Goal: Transaction & Acquisition: Purchase product/service

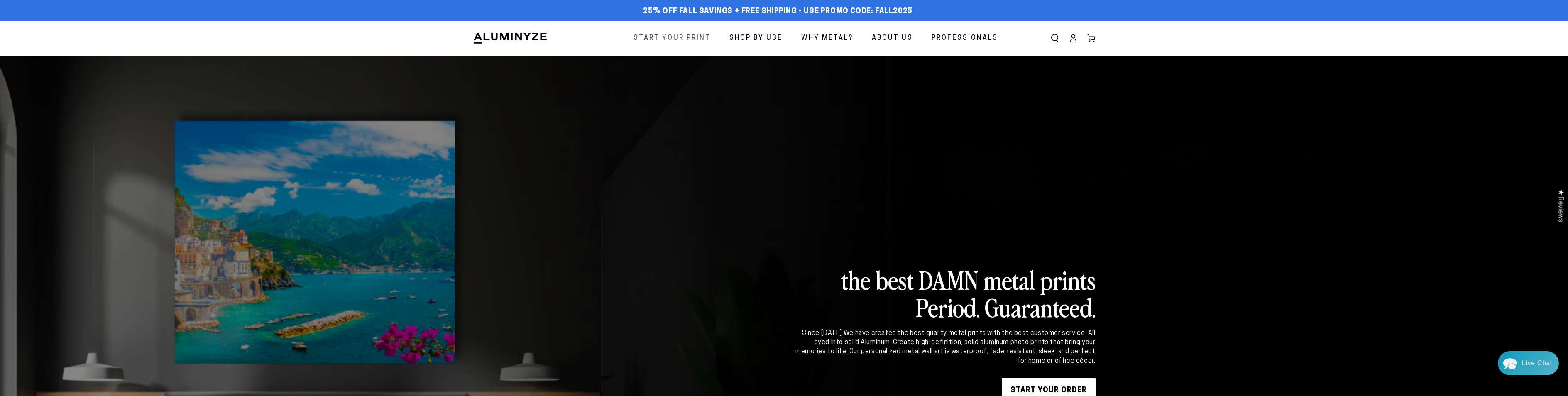
click at [664, 38] on span "Start Your Print" at bounding box center [672, 38] width 77 height 12
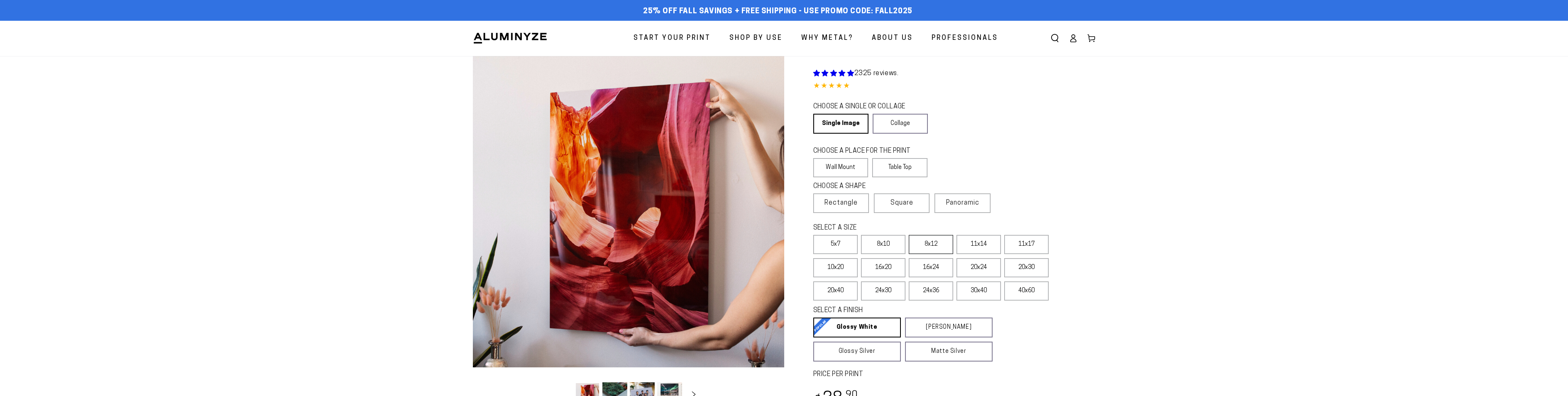
select select "**********"
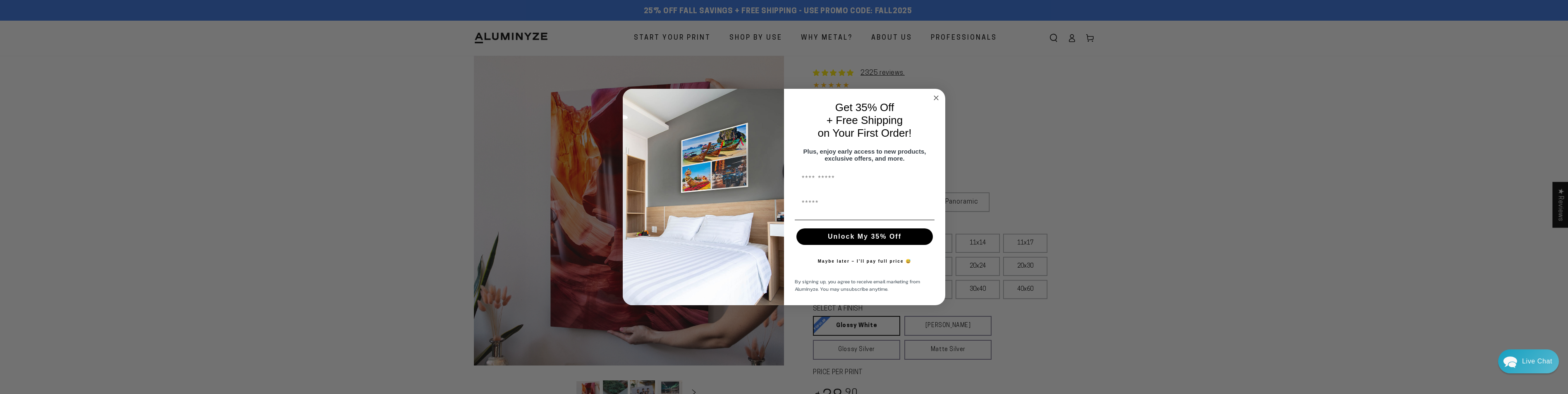
click at [937, 95] on circle "Close dialog" at bounding box center [937, 98] width 10 height 10
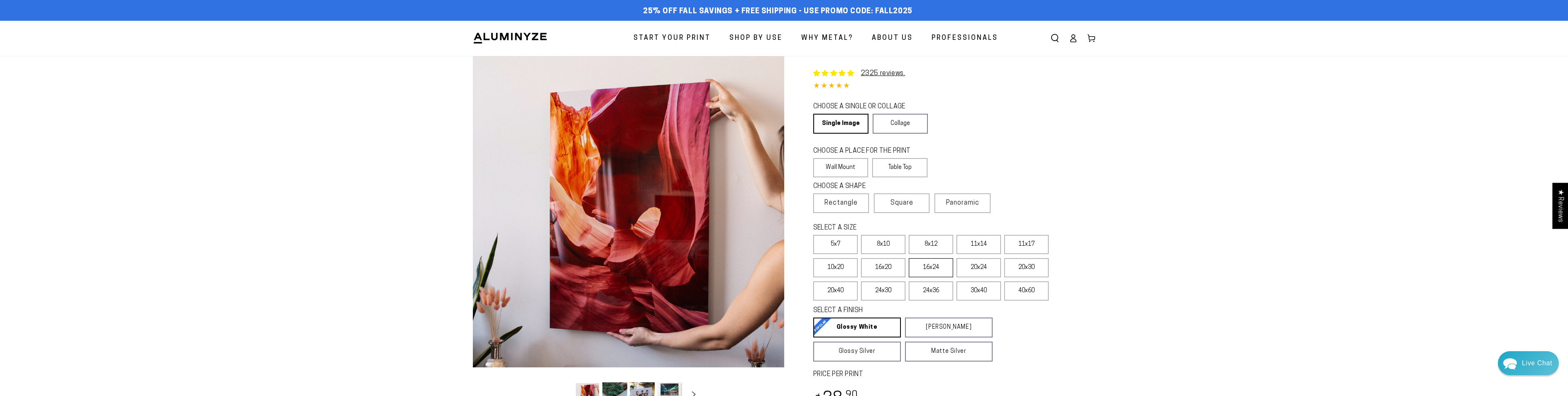
click at [926, 270] on label "16x24" at bounding box center [931, 268] width 45 height 19
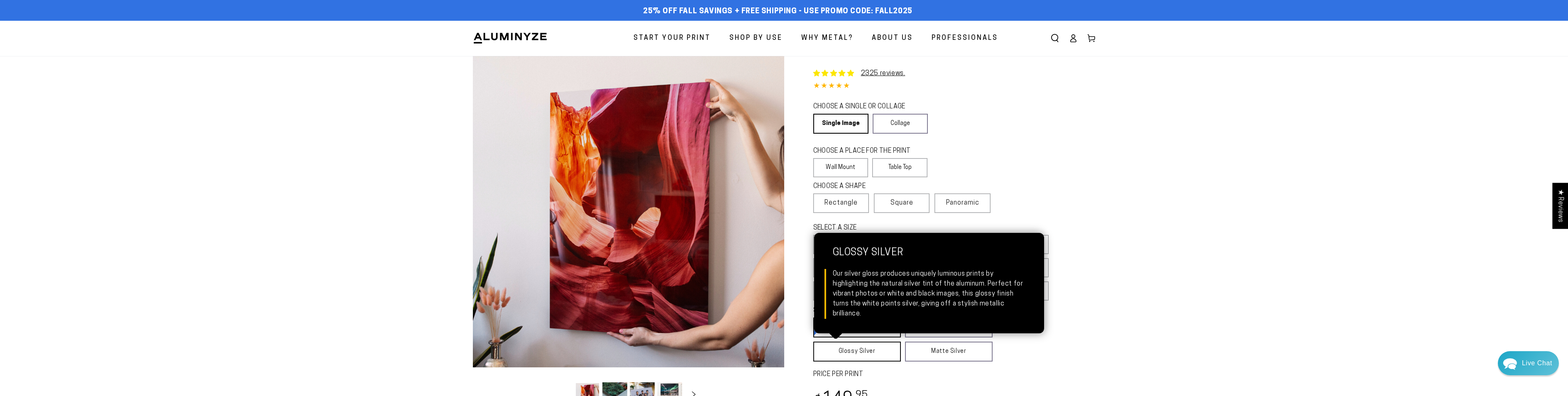
click at [874, 350] on link "Glossy Silver Glossy Silver Our silver gloss produces uniquely luminous prints …" at bounding box center [857, 351] width 87 height 20
click at [859, 350] on link "Glossy Silver Glossy Silver Our silver gloss produces uniquely luminous prints …" at bounding box center [857, 351] width 88 height 20
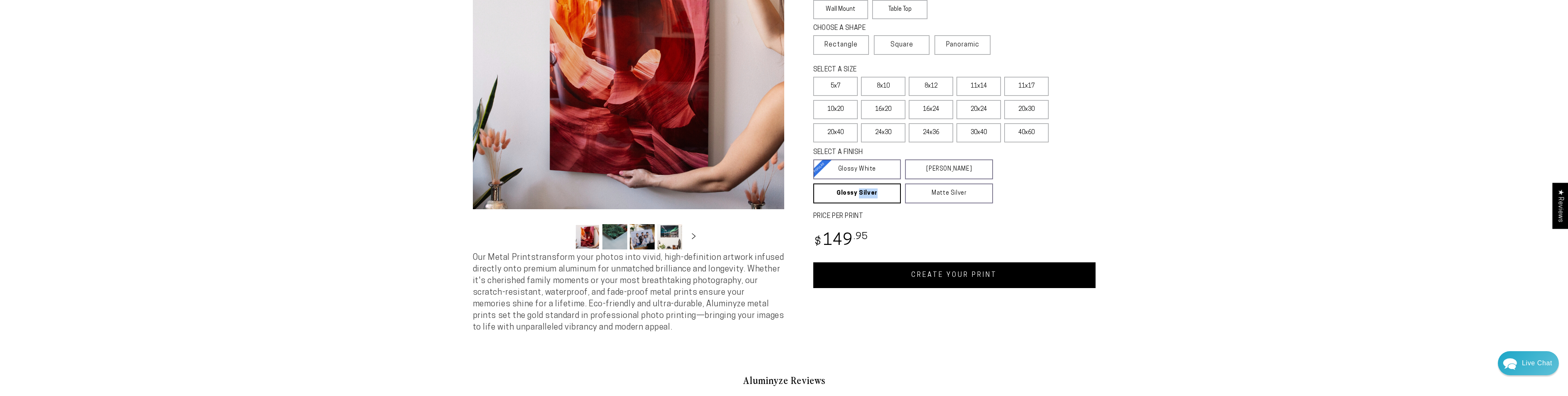
scroll to position [166, 0]
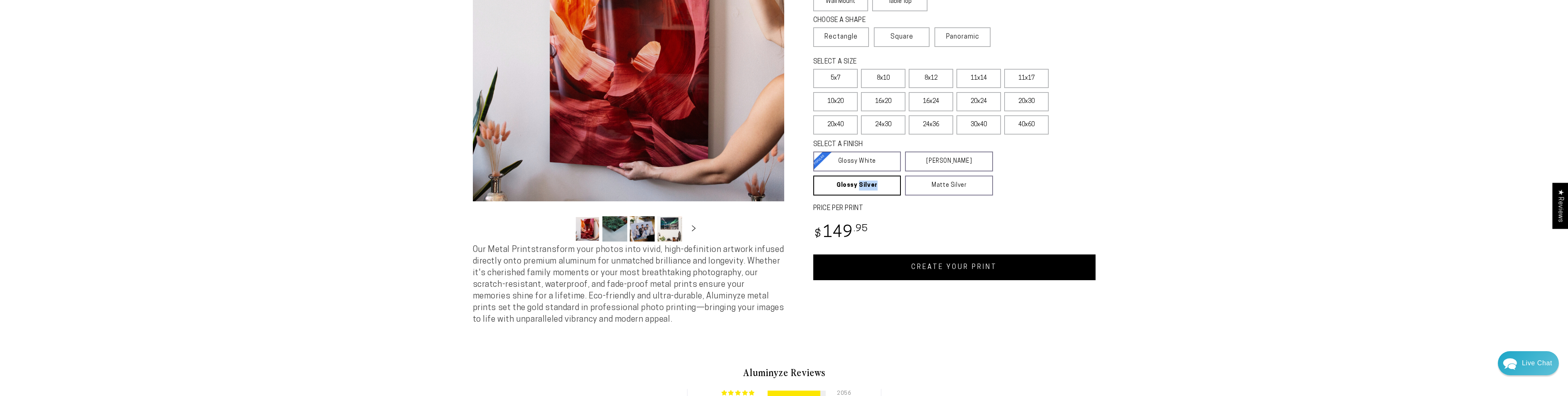
click at [948, 266] on link "CREATE YOUR PRINT" at bounding box center [954, 267] width 282 height 26
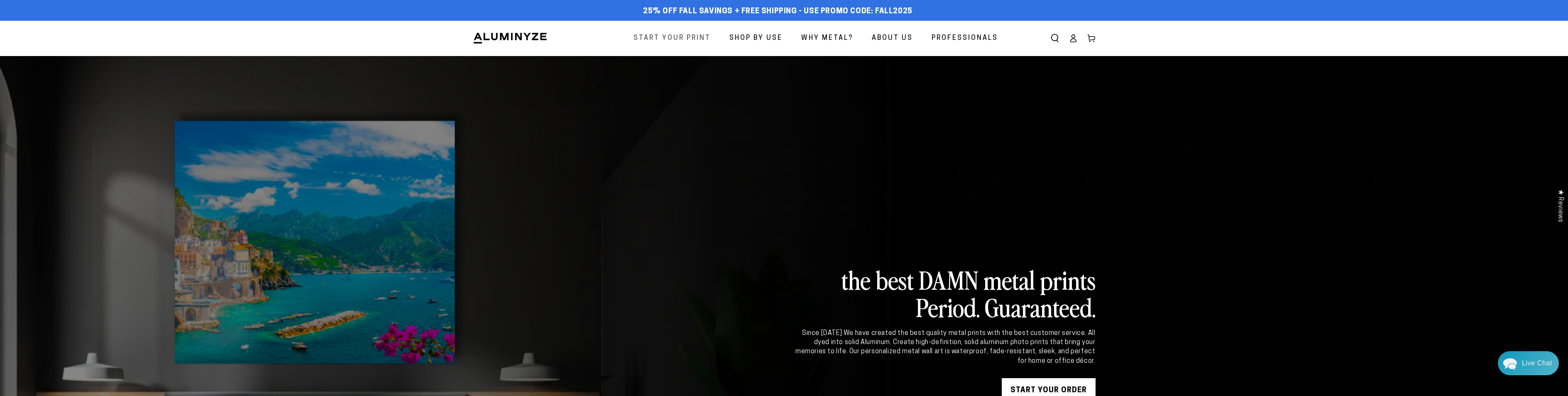
click at [686, 38] on span "Start Your Print" at bounding box center [672, 38] width 77 height 12
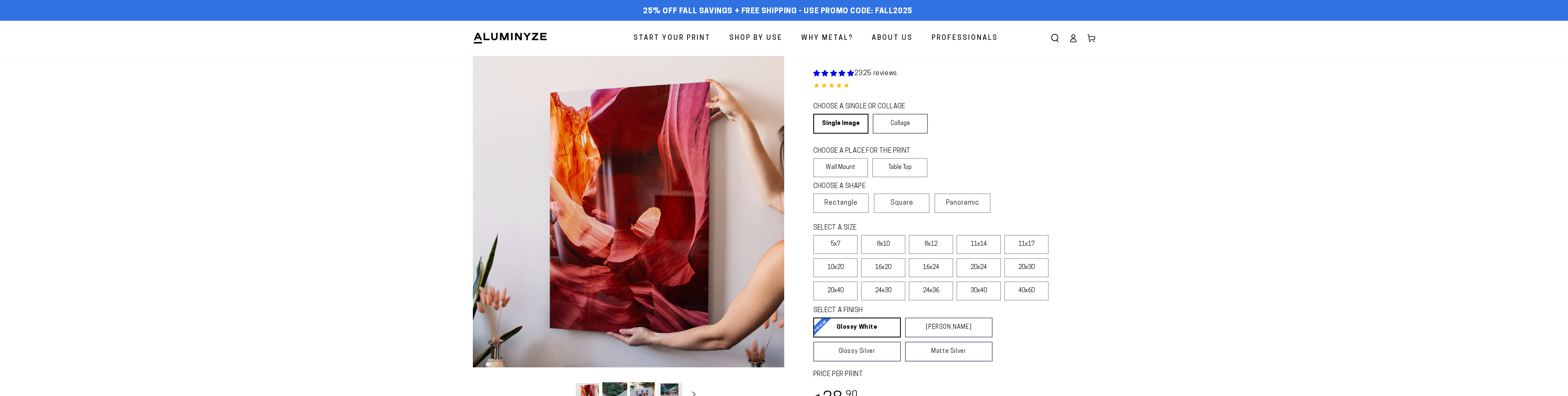
select select "**********"
click at [894, 266] on label "16x20" at bounding box center [883, 268] width 45 height 19
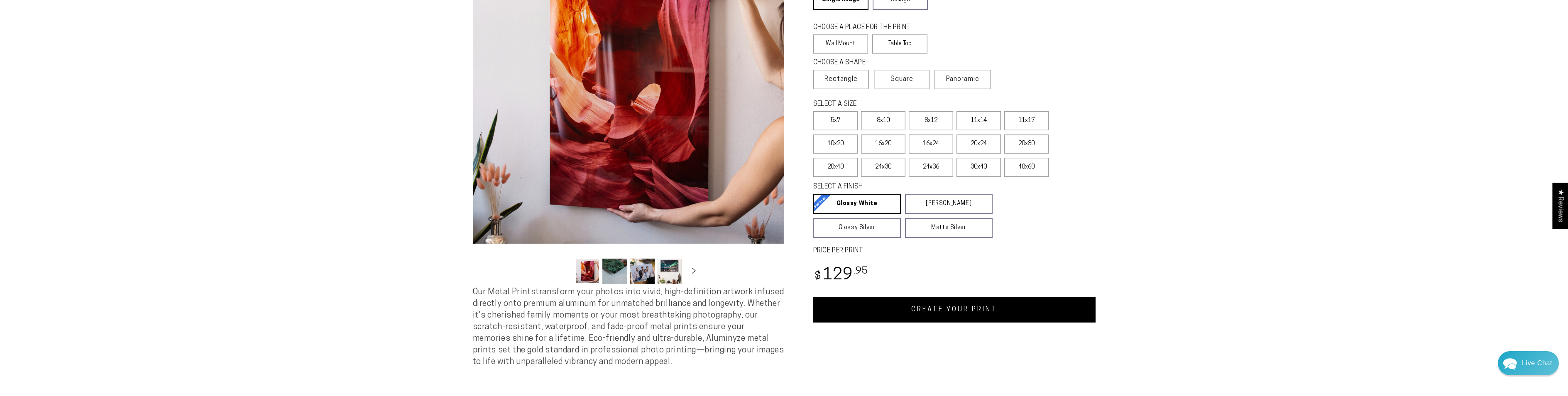
scroll to position [125, 0]
click at [891, 303] on link "CREATE YOUR PRINT" at bounding box center [954, 309] width 282 height 26
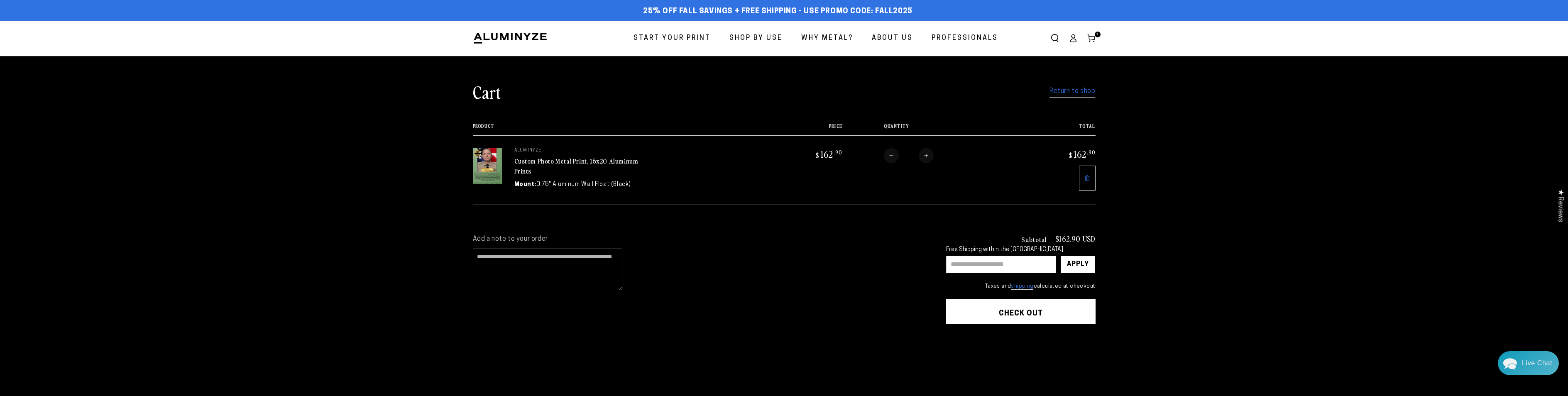
click at [1071, 92] on link "Return to shop" at bounding box center [1072, 92] width 46 height 12
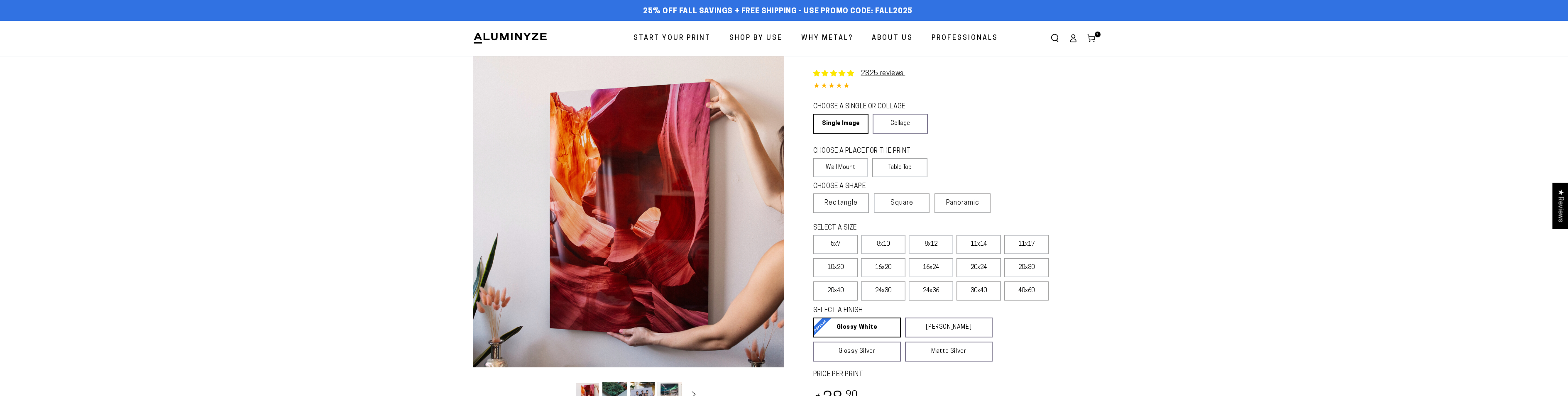
select select "**********"
click at [883, 269] on label "16x20" at bounding box center [883, 268] width 45 height 19
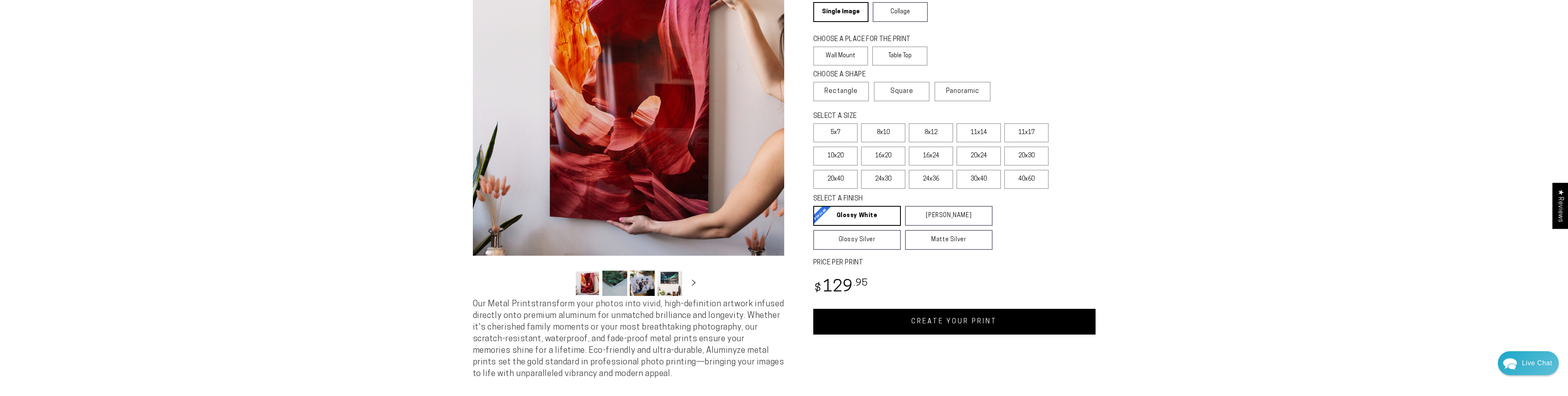
scroll to position [125, 0]
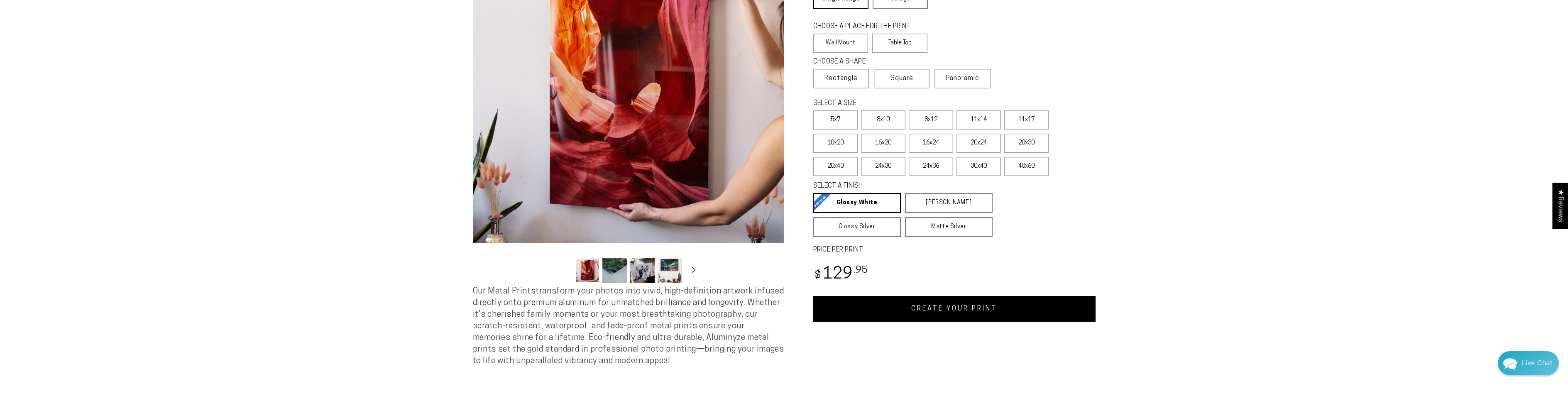
click at [921, 310] on link "CREATE YOUR PRINT" at bounding box center [954, 309] width 282 height 26
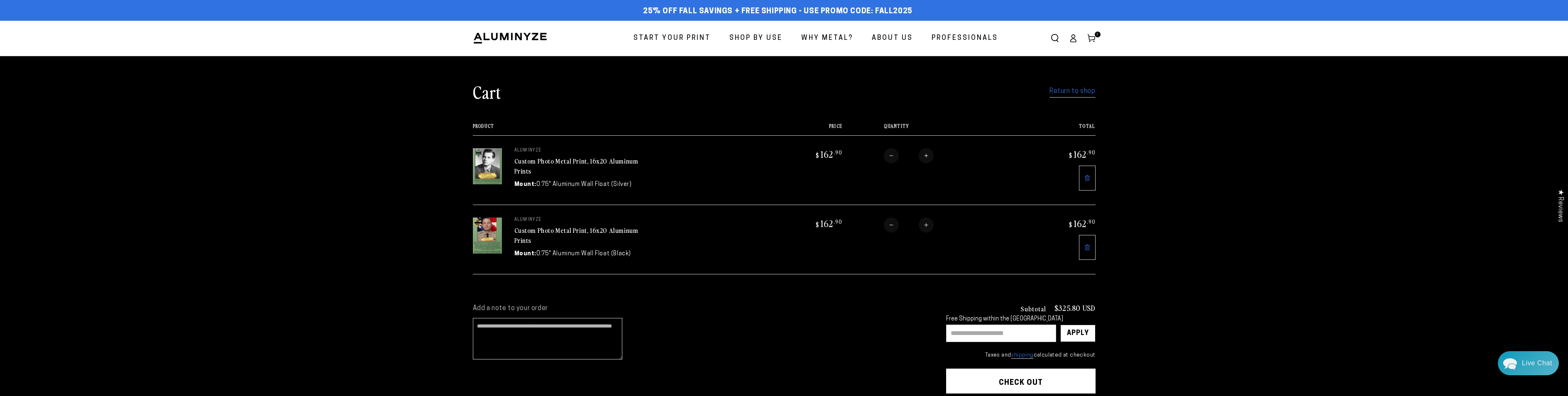
click at [1057, 92] on link "Return to shop" at bounding box center [1072, 92] width 46 height 12
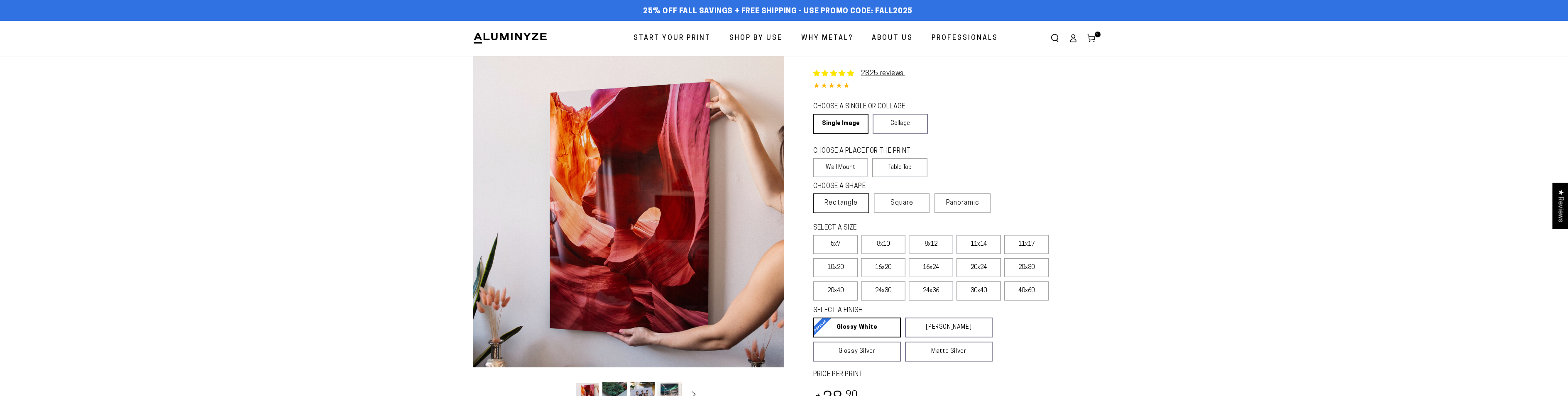
select select "**********"
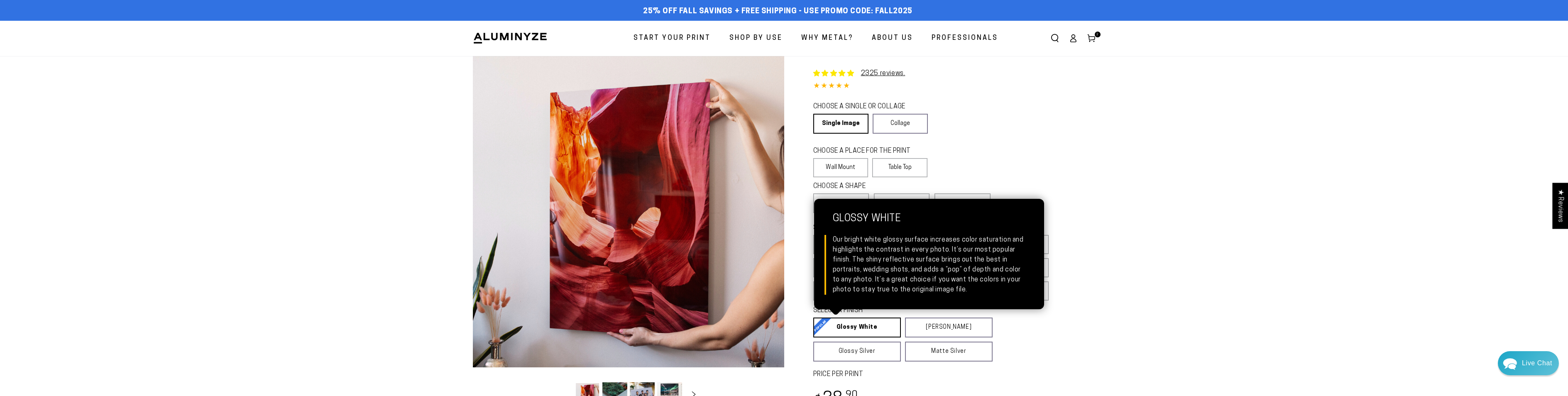
click at [849, 331] on link "Glossy White Glossy White Our bright white glossy surface increases color satur…" at bounding box center [857, 328] width 87 height 20
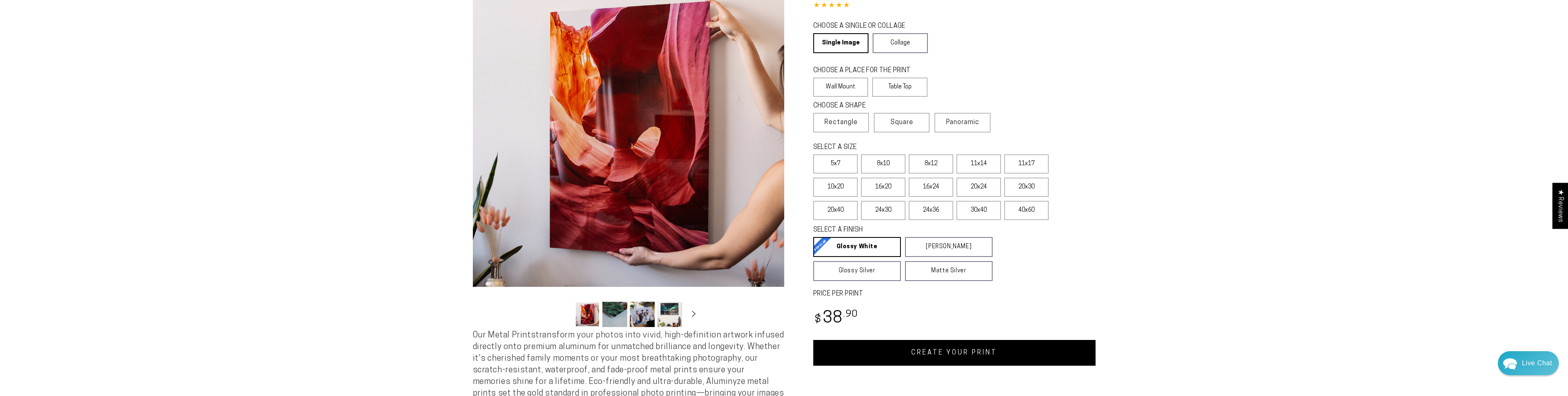
scroll to position [83, 0]
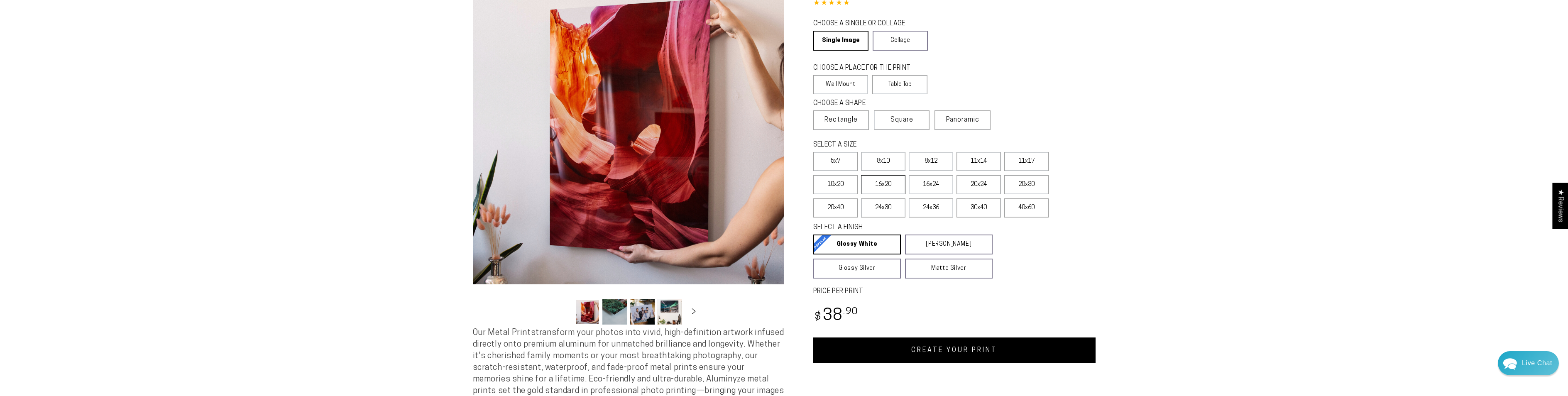
click at [895, 184] on label "16x20" at bounding box center [883, 185] width 45 height 19
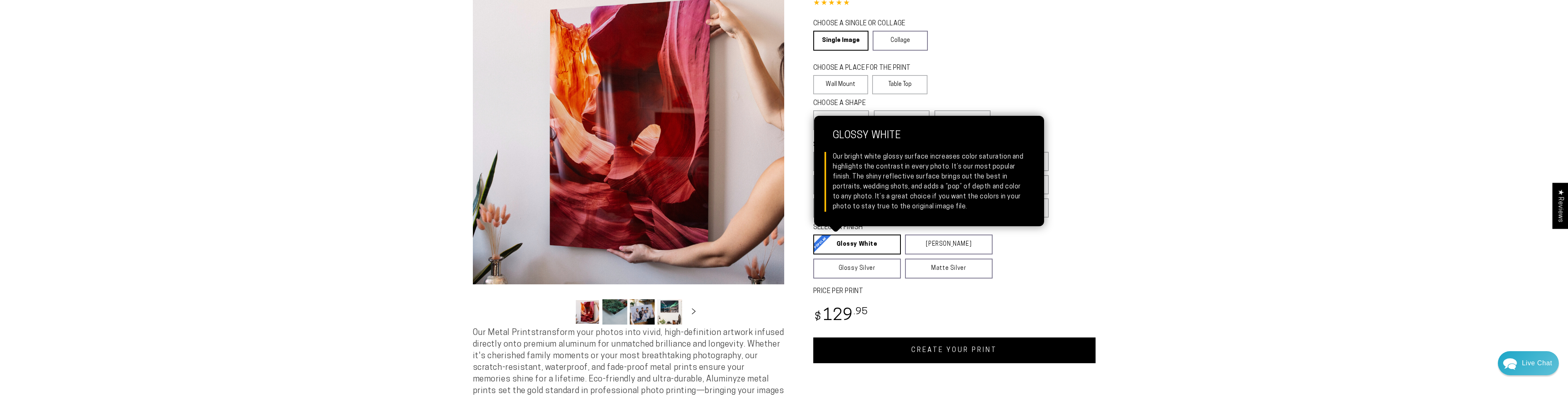
click at [842, 241] on link "Glossy White Glossy White Our bright white glossy surface increases color satur…" at bounding box center [857, 244] width 87 height 20
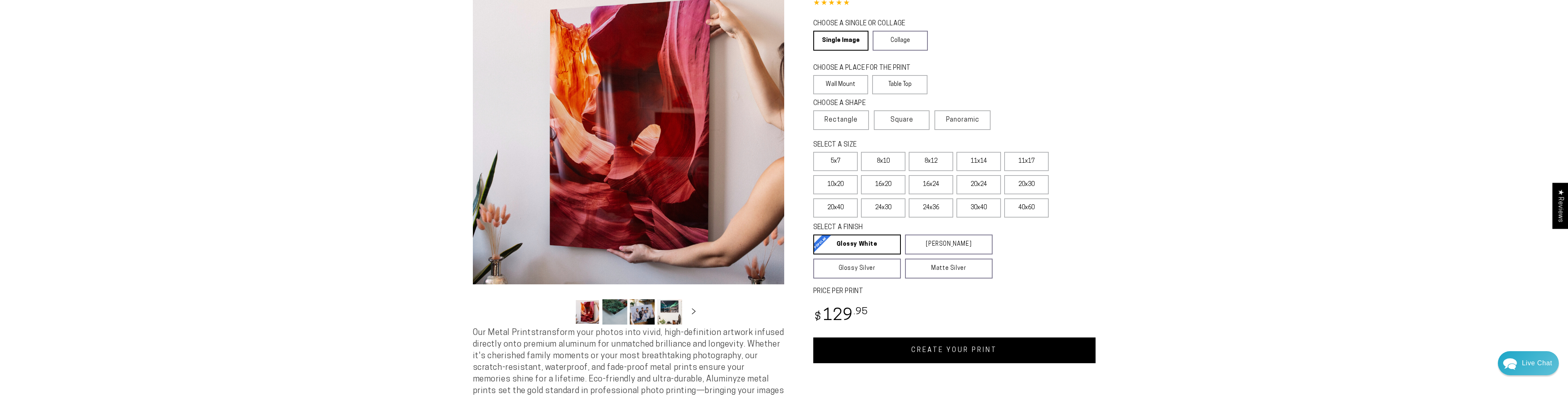
click at [903, 347] on link "CREATE YOUR PRINT" at bounding box center [954, 350] width 282 height 26
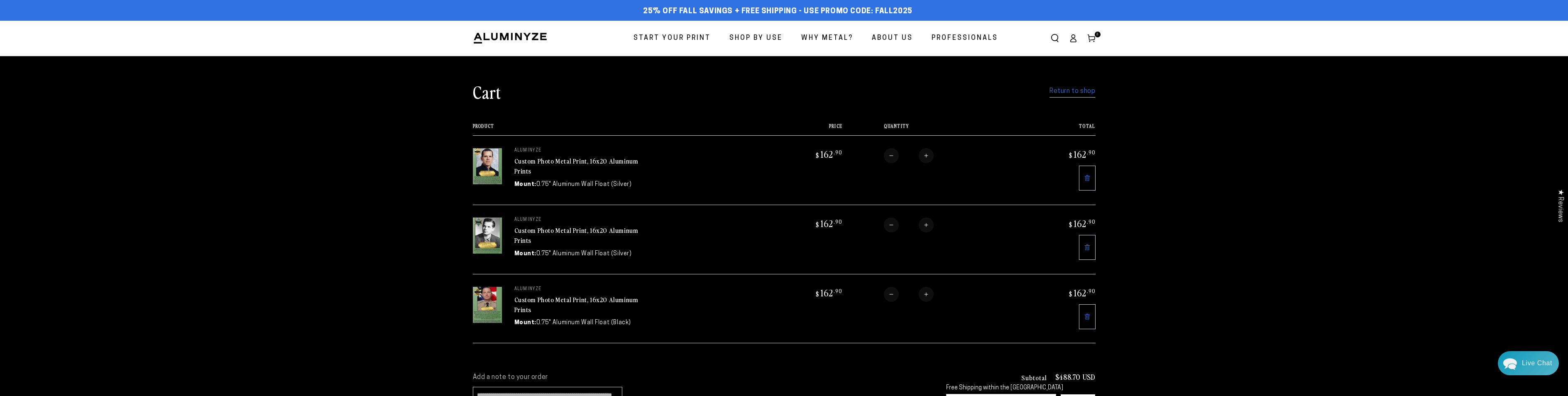
click at [1071, 89] on link "Return to shop" at bounding box center [1072, 92] width 46 height 12
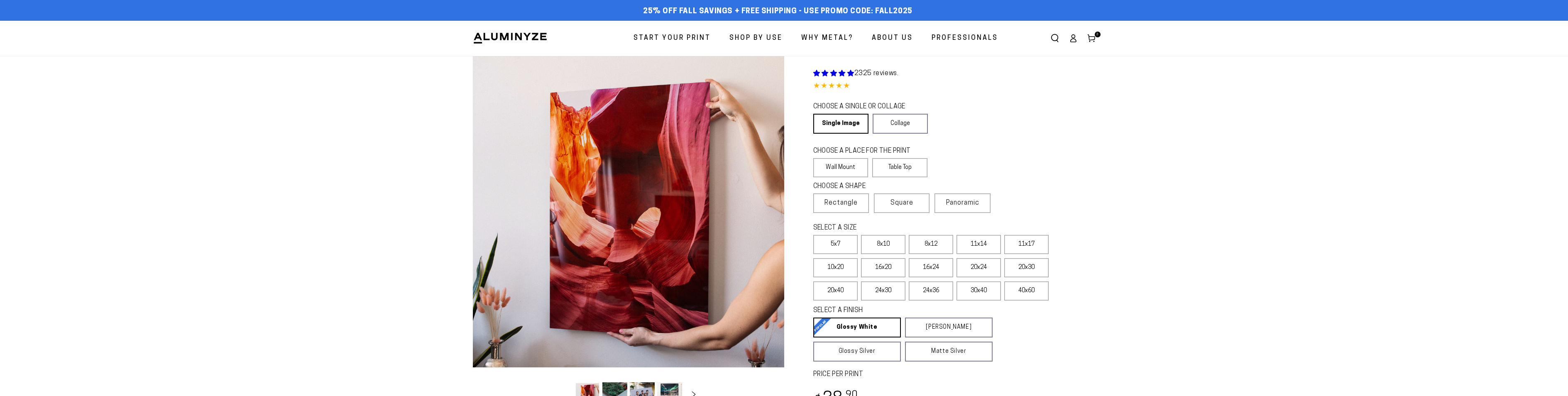
select select "**********"
click at [894, 268] on label "16x20" at bounding box center [883, 268] width 45 height 19
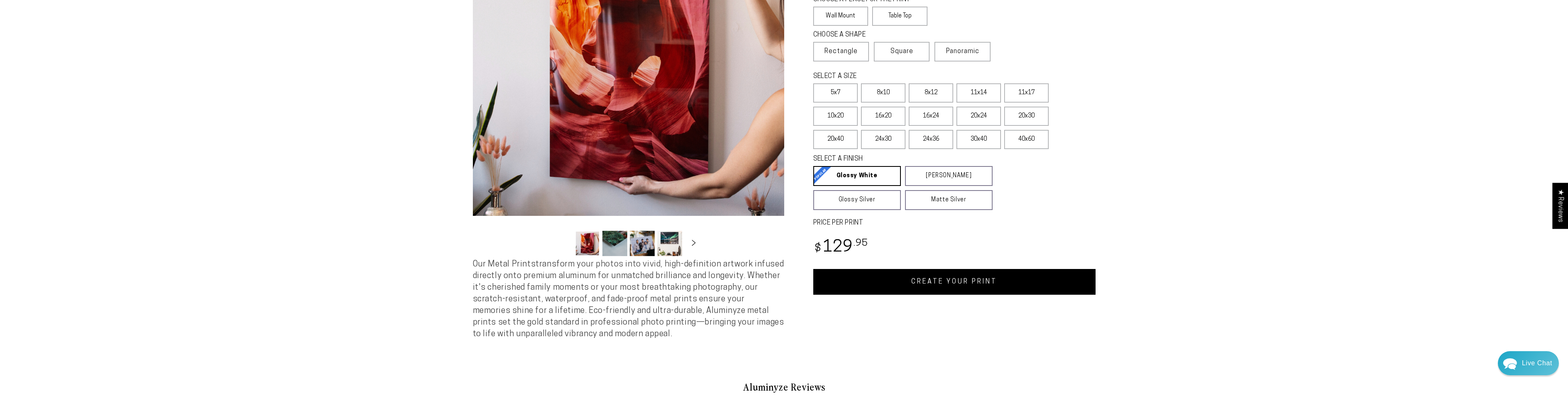
scroll to position [166, 0]
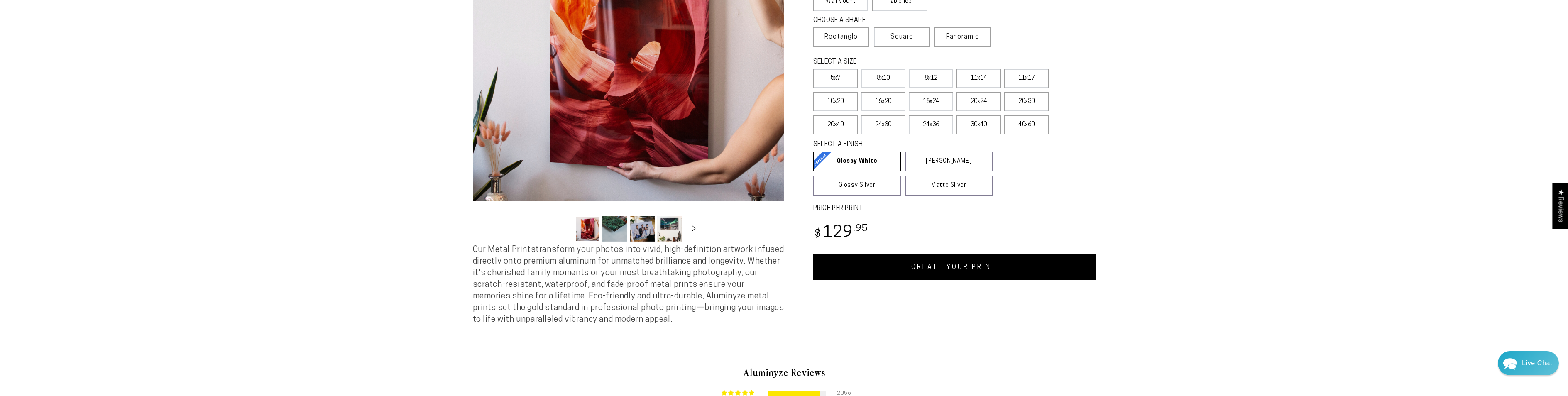
click at [907, 270] on link "CREATE YOUR PRINT" at bounding box center [954, 267] width 282 height 26
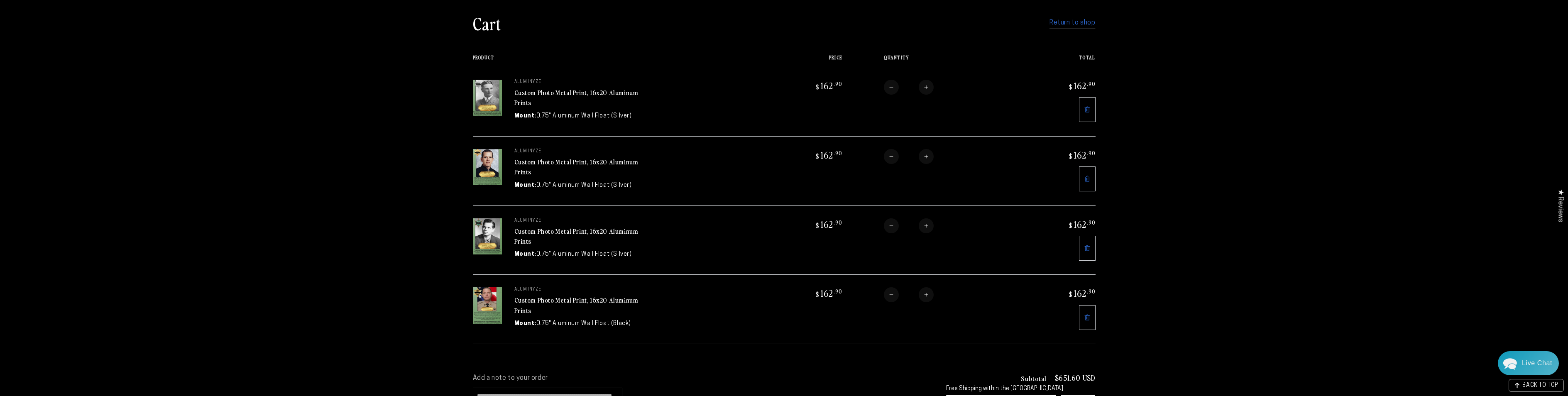
scroll to position [83, 0]
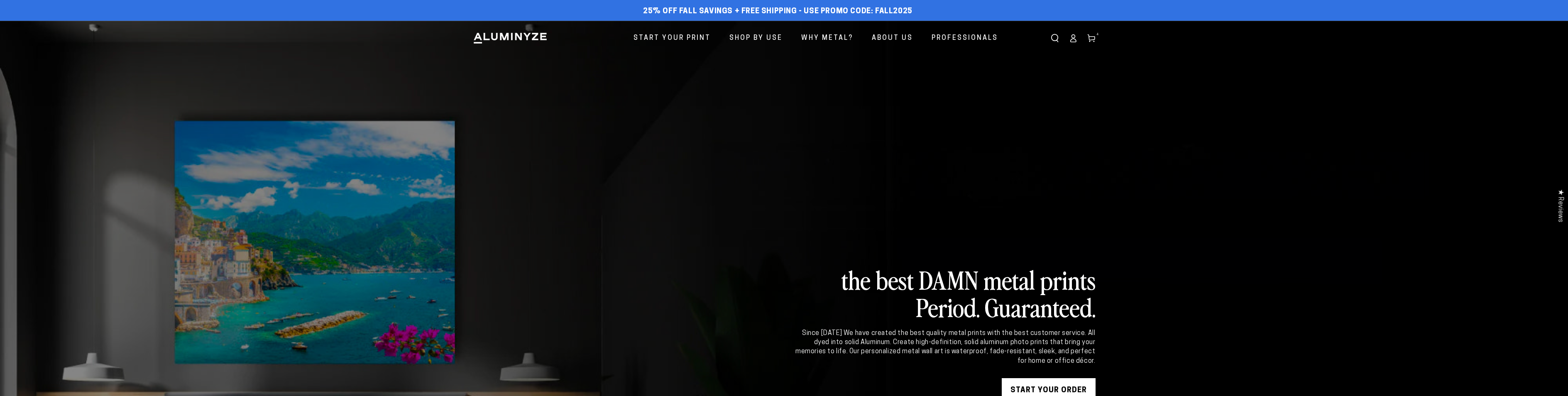
click at [1093, 39] on icon at bounding box center [1091, 38] width 9 height 9
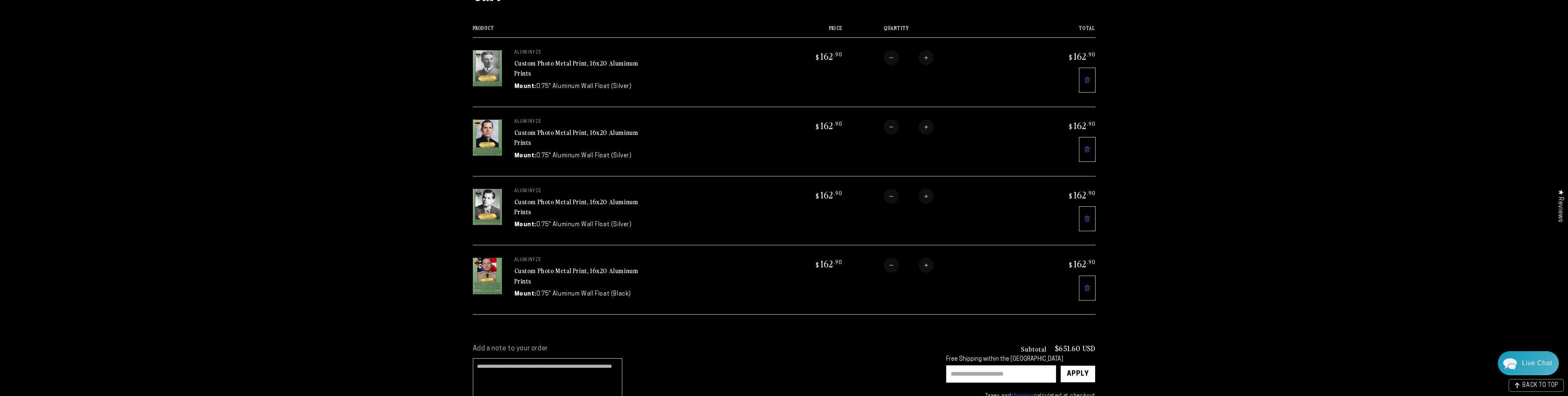
scroll to position [83, 0]
